Goal: Navigation & Orientation: Find specific page/section

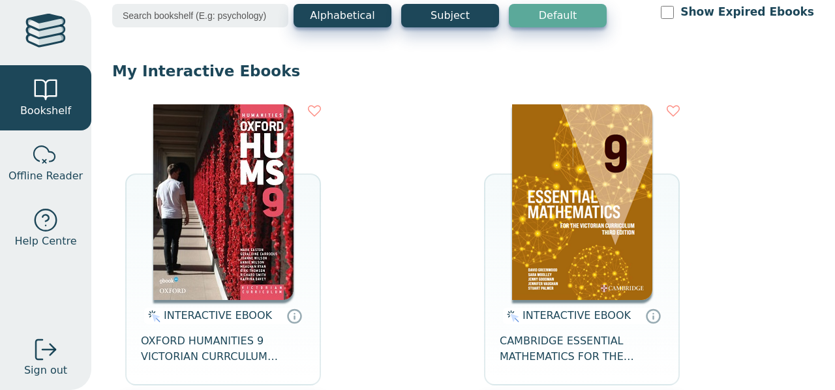
scroll to position [88, 0]
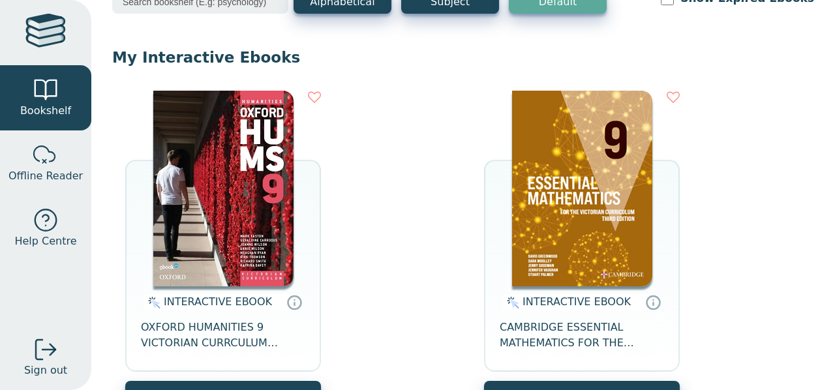
click at [598, 219] on img at bounding box center [582, 189] width 140 height 196
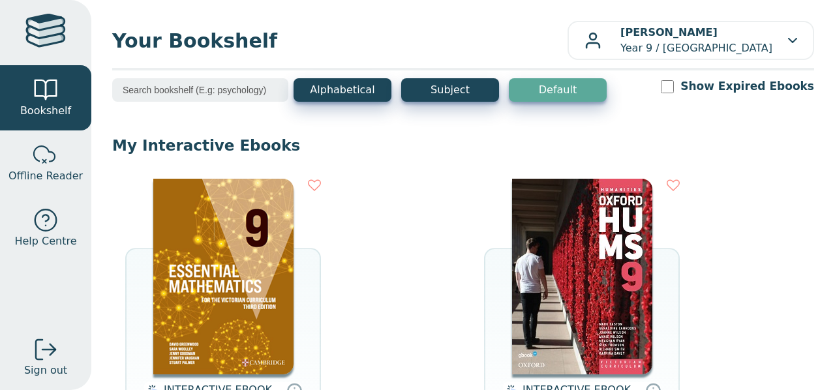
click at [251, 233] on img at bounding box center [223, 277] width 140 height 196
